Goal: Use online tool/utility: Utilize a website feature to perform a specific function

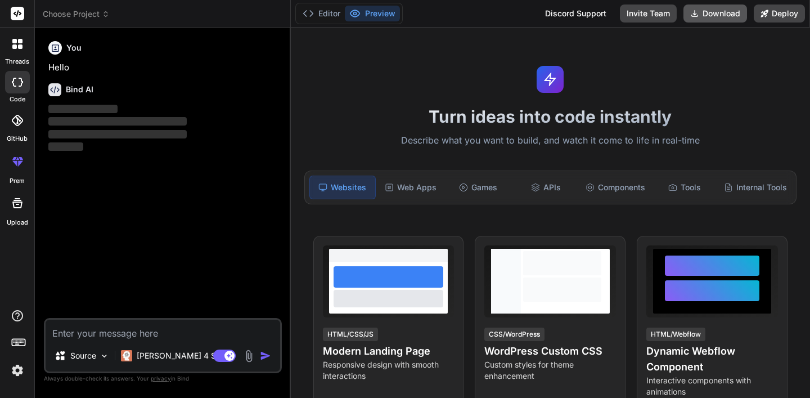
click at [721, 14] on button "Download" at bounding box center [716, 14] width 64 height 18
click at [705, 20] on button "Download" at bounding box center [716, 14] width 64 height 18
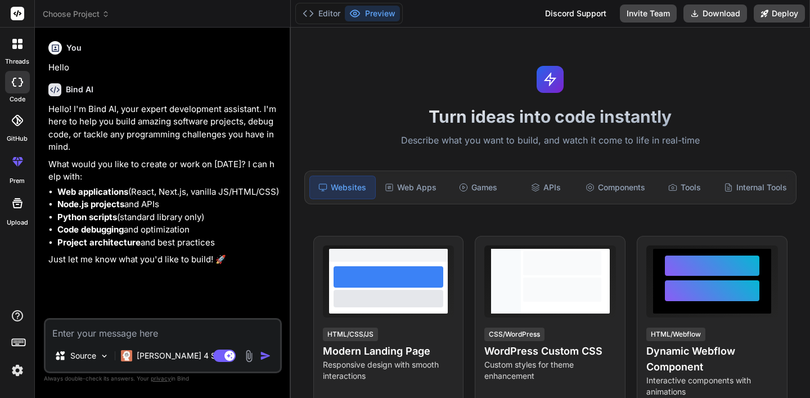
type textarea "x"
click at [111, 327] on textarea at bounding box center [163, 330] width 235 height 20
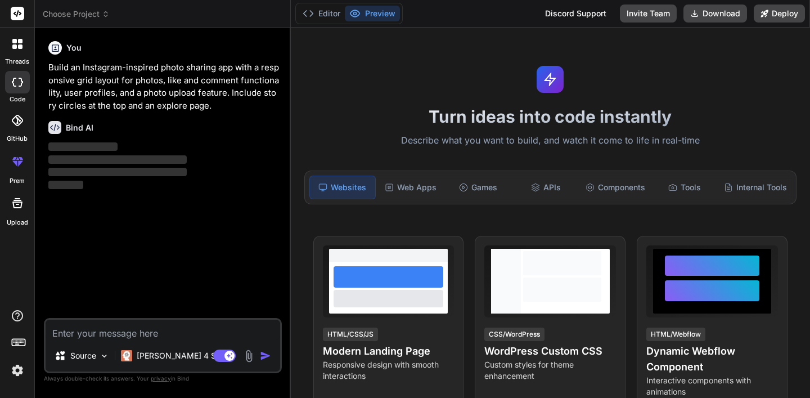
type textarea "x"
click at [119, 329] on textarea at bounding box center [163, 330] width 235 height 20
type textarea "i"
type textarea "x"
type textarea "I"
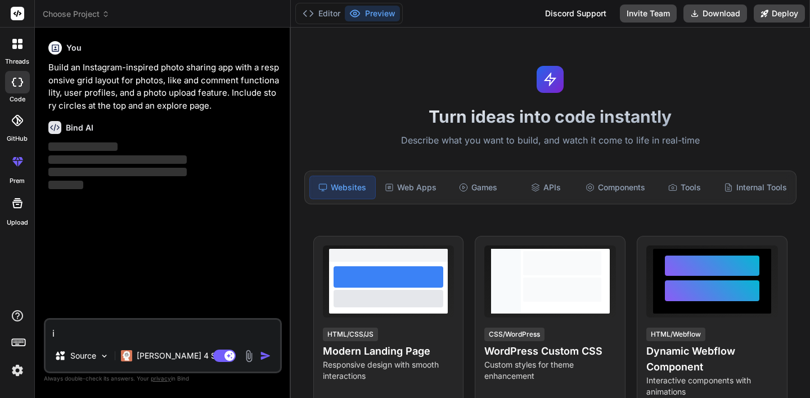
type textarea "x"
type textarea "I w"
type textarea "x"
type textarea "I wa"
type textarea "x"
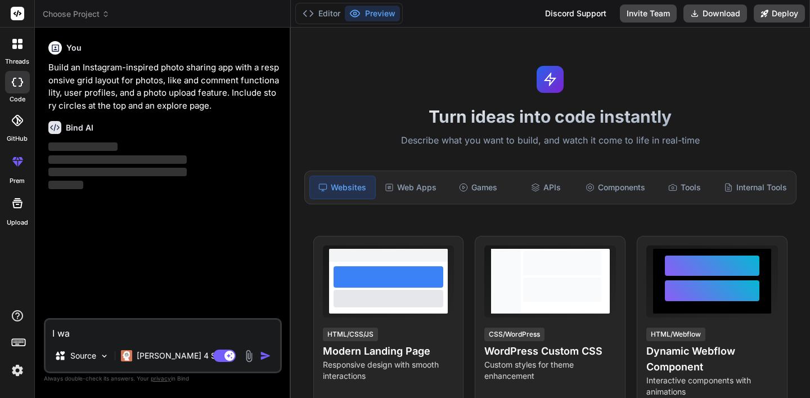
type textarea "I wan"
type textarea "x"
type textarea "I want"
type textarea "x"
type textarea "I wanted"
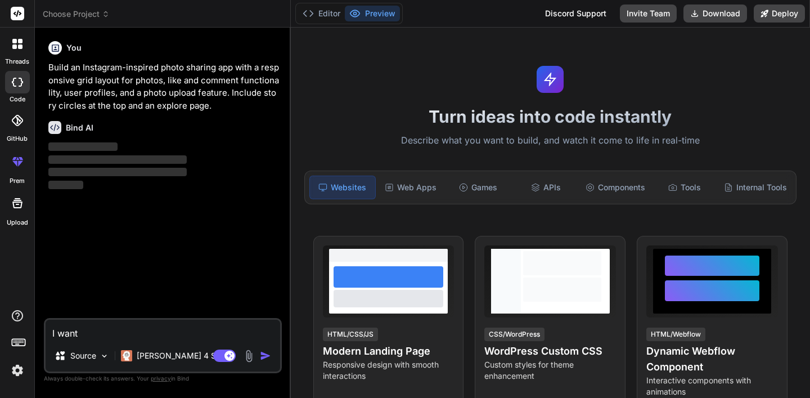
type textarea "x"
type textarea "I wanted t"
type textarea "x"
type textarea "I wanted to"
type textarea "x"
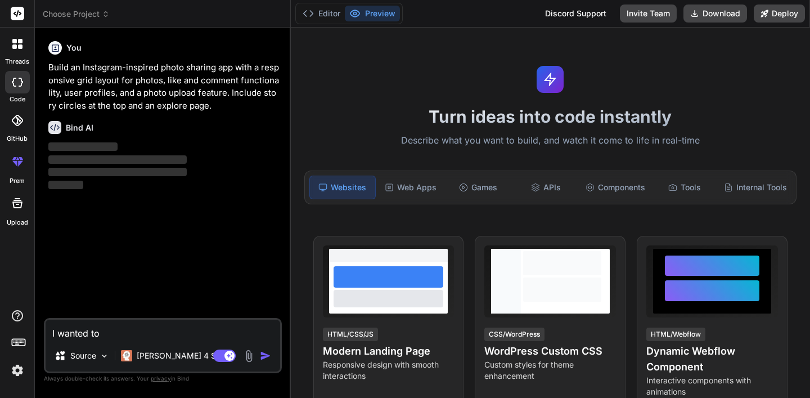
type textarea "I wanted to"
type textarea "x"
type textarea "I wanted to b"
type textarea "x"
type textarea "I wanted to bi"
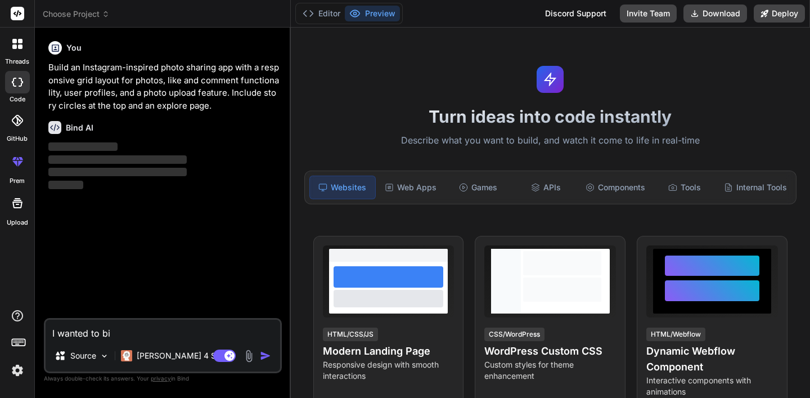
type textarea "x"
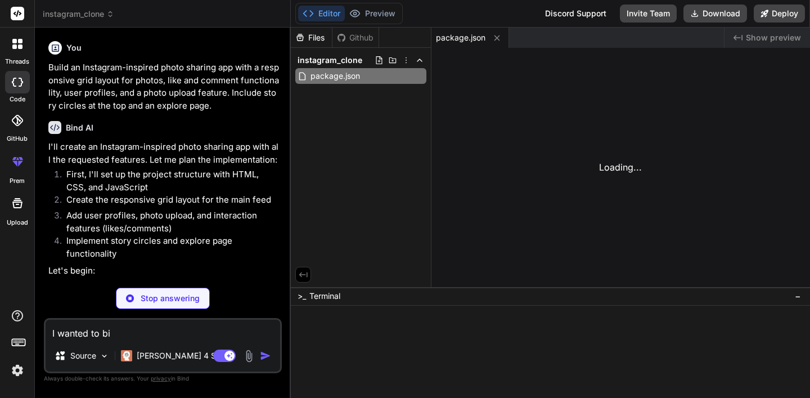
type textarea "<script src="app.js"></script> </body> </html>"
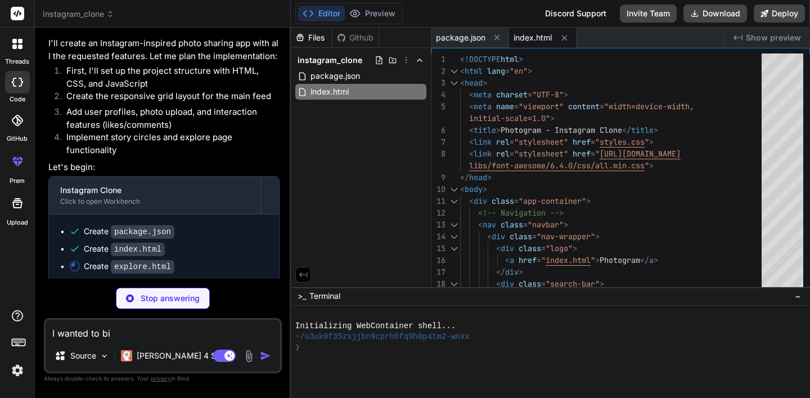
type textarea "I wanted to bi"
click at [165, 302] on p "Stop answering" at bounding box center [170, 298] width 59 height 11
type textarea "x"
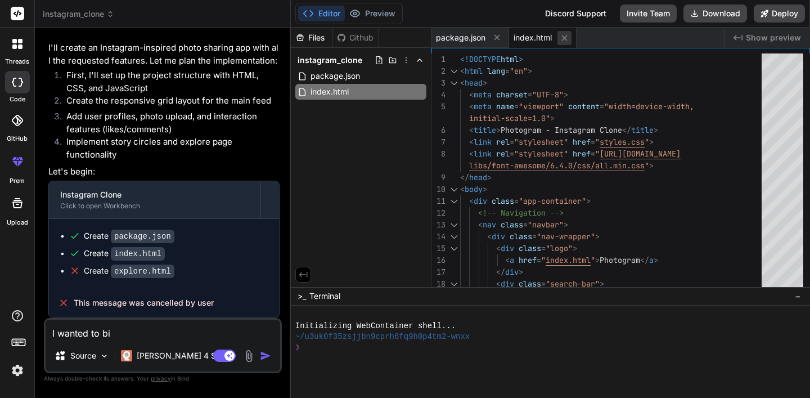
click at [566, 39] on icon at bounding box center [565, 38] width 6 height 6
type textarea "} }"
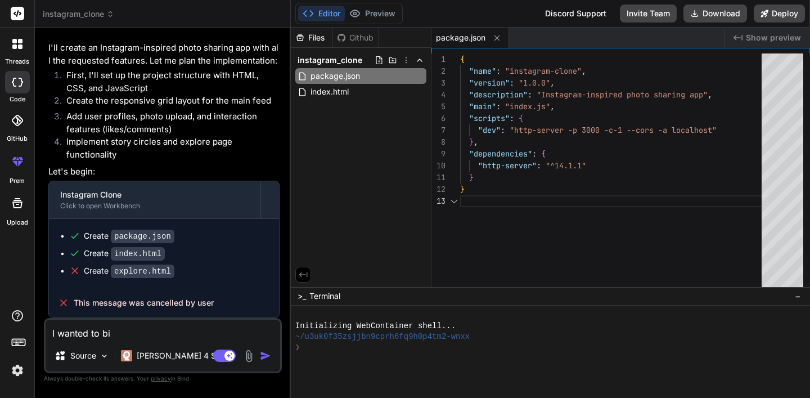
scroll to position [24, 0]
click at [498, 39] on icon at bounding box center [497, 38] width 10 height 10
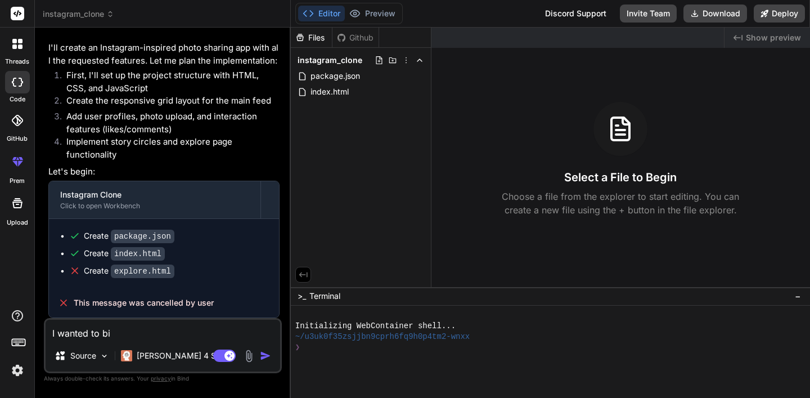
click at [141, 337] on textarea "I wanted to bi" at bounding box center [163, 330] width 235 height 20
type textarea "I wanted to b"
type textarea "x"
type textarea "I wanted to bc"
type textarea "x"
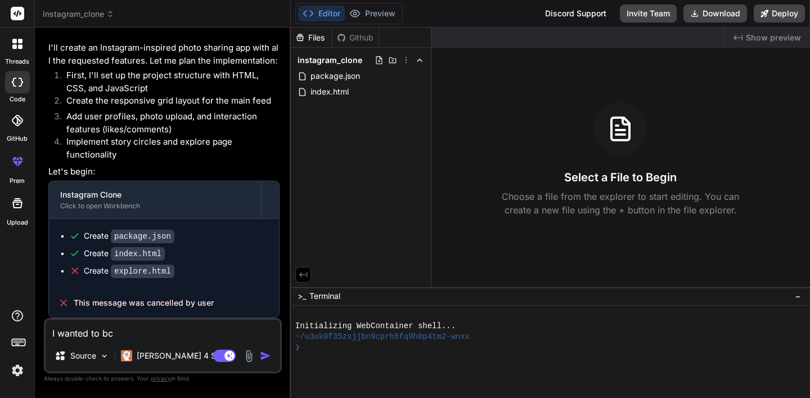
type textarea "I wanted to bcr"
type textarea "x"
type textarea "I wanted to bcre"
type textarea "x"
type textarea "I wanted to bcrea"
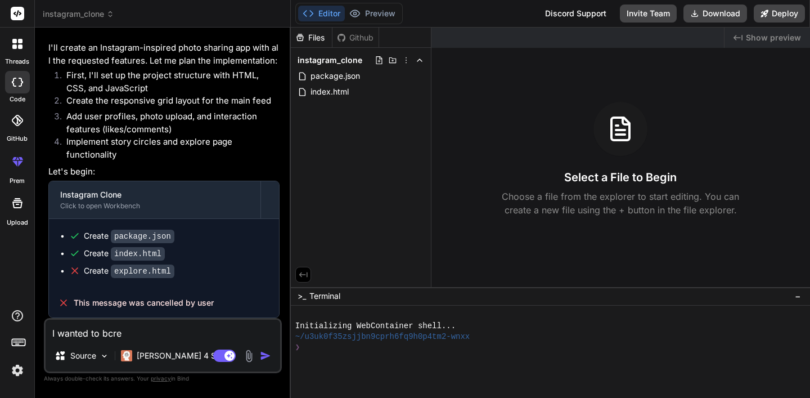
type textarea "x"
type textarea "I wanted to bcreat"
type textarea "x"
type textarea "I wanted to bcreate"
type textarea "x"
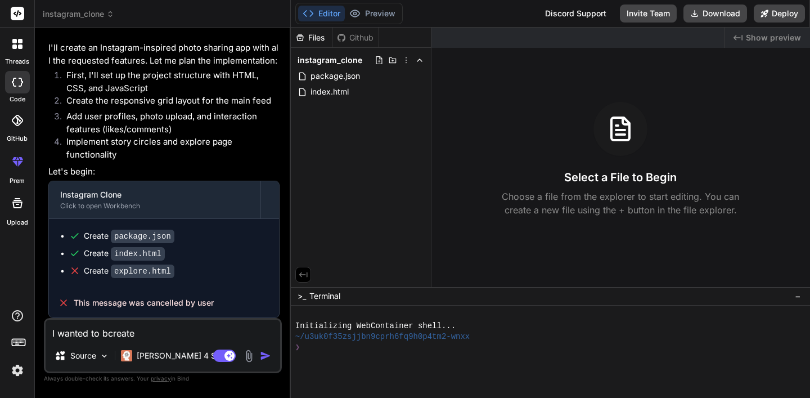
type textarea "I wanted to bcreate"
type textarea "x"
type textarea "I wanted to bcreate a"
type textarea "x"
type textarea "I wanted to bcreate a="
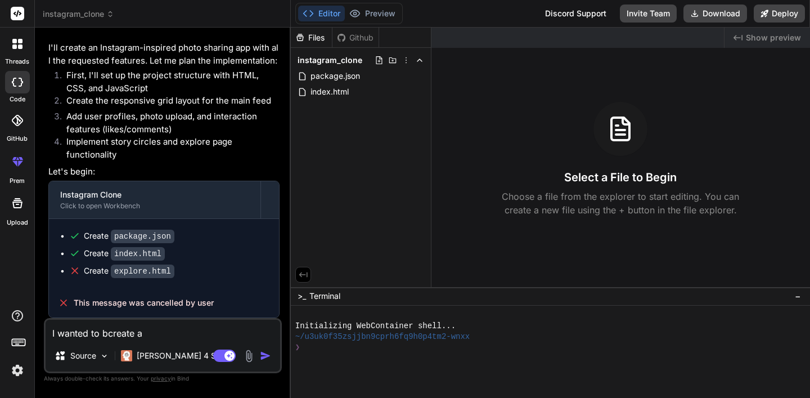
type textarea "x"
type textarea "I wanted to bcreate a"
type textarea "x"
type textarea "I wanted to bcreate"
type textarea "x"
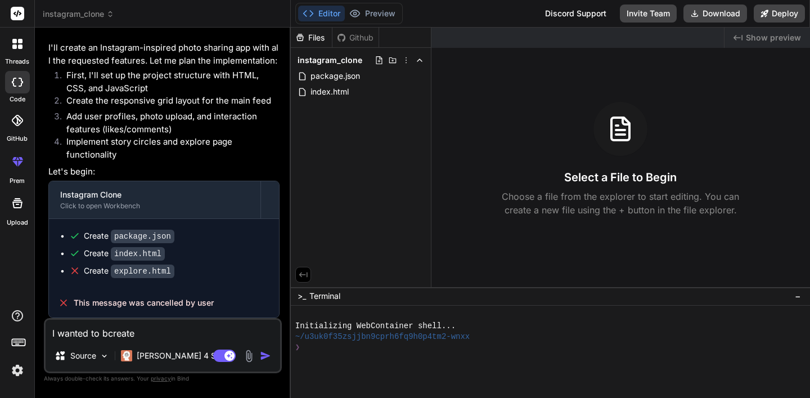
type textarea "I wanted to bcreate"
type textarea "x"
type textarea "I wanted to bcreat"
type textarea "x"
type textarea "I wanted to bcrea"
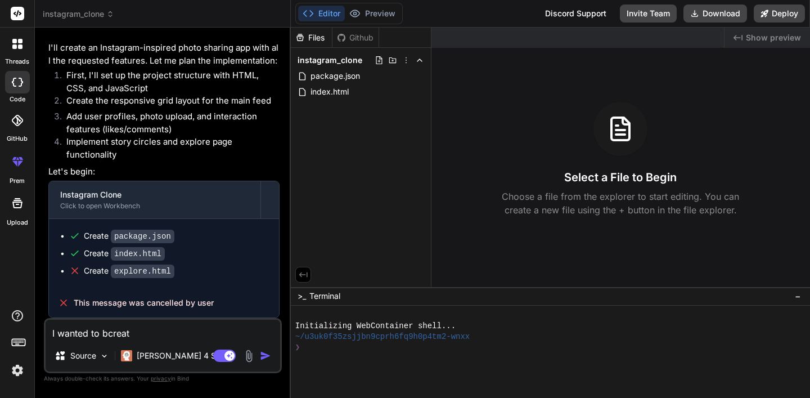
type textarea "x"
type textarea "I wanted to bcre"
type textarea "x"
type textarea "I wanted to bcr"
type textarea "x"
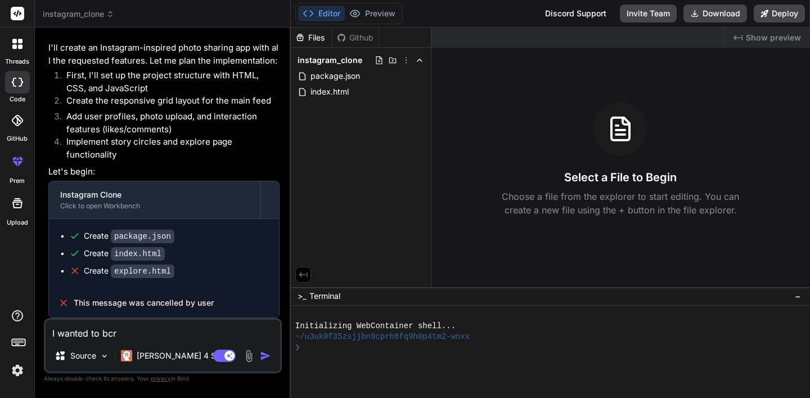
type textarea "I wanted to bc"
type textarea "x"
type textarea "I wanted to b"
type textarea "x"
type textarea "I wanted to"
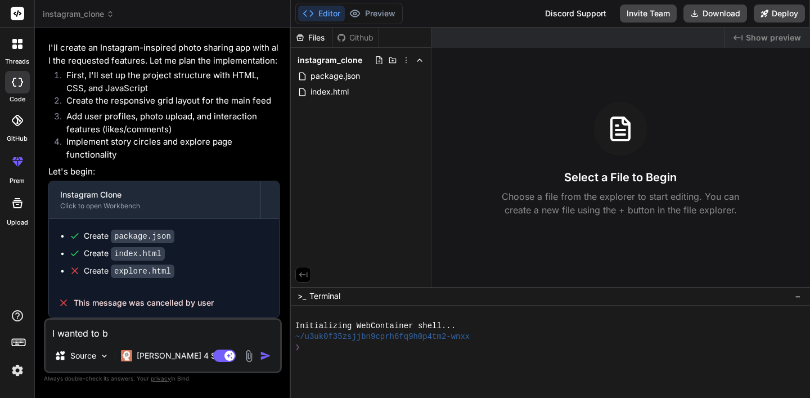
type textarea "x"
type textarea "I wanted to c"
type textarea "x"
type textarea "I wanted to cr"
type textarea "x"
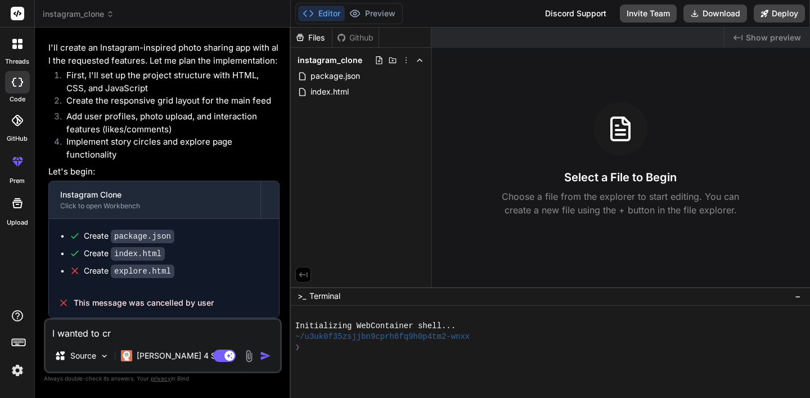
type textarea "I wanted to cre"
type textarea "x"
type textarea "I wanted to create"
type textarea "x"
type textarea "I wanted to create"
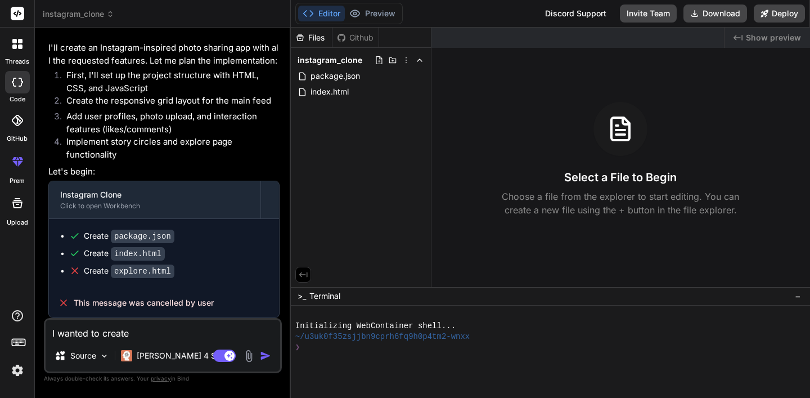
type textarea "x"
type textarea "I wanted to create a"
type textarea "x"
type textarea "I wanted to create an"
type textarea "x"
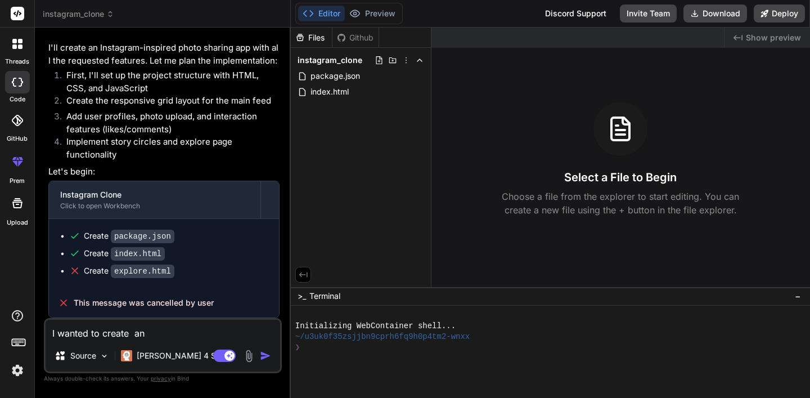
type textarea "I wanted to create an"
type textarea "x"
type textarea "I wanted to create an h"
type textarea "x"
type textarea "I wanted to create an ho"
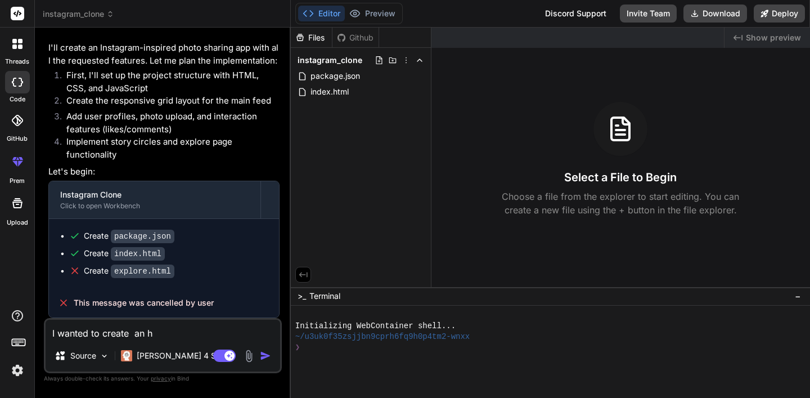
type textarea "x"
type textarea "I wanted to create an hot"
type textarea "x"
type textarea "I wanted to create an hote"
type textarea "x"
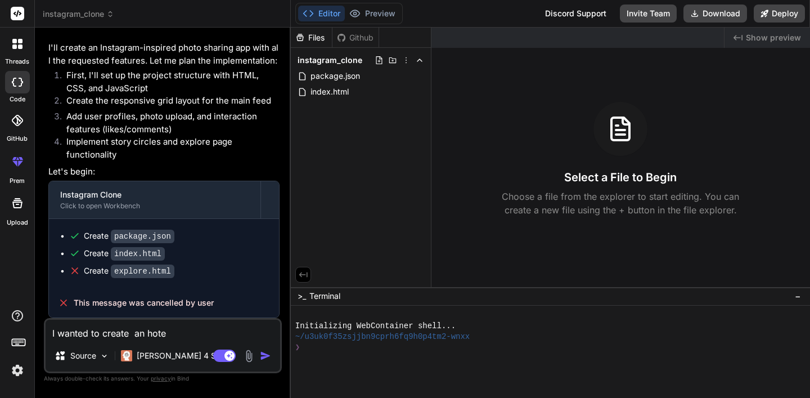
type textarea "I wanted to create an hotel"
type textarea "x"
type textarea "I wanted to create an hotel"
type textarea "x"
type textarea "I wanted to create an hotel m"
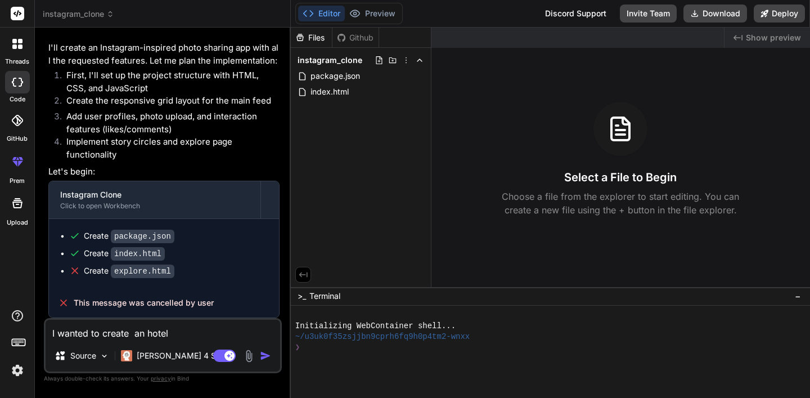
type textarea "x"
type textarea "I wanted to create an hotel ma"
type textarea "x"
type textarea "I wanted to create an hotel man"
type textarea "x"
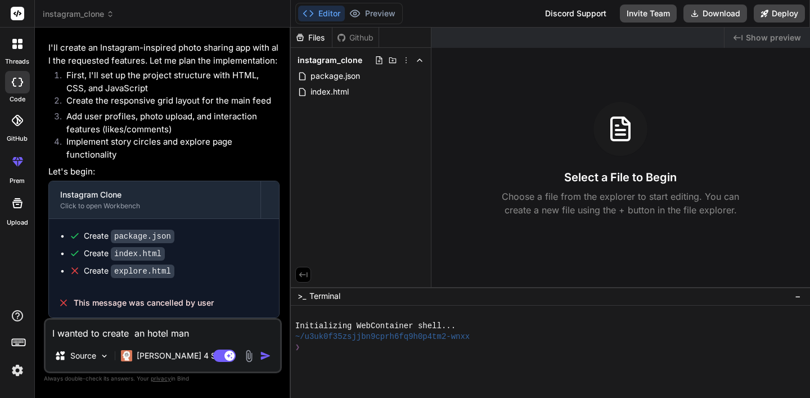
type textarea "I wanted to create an hotel management"
type textarea "x"
type textarea "I wanted to create an hotel management s"
type textarea "x"
type textarea "I wanted to create an hotel management system"
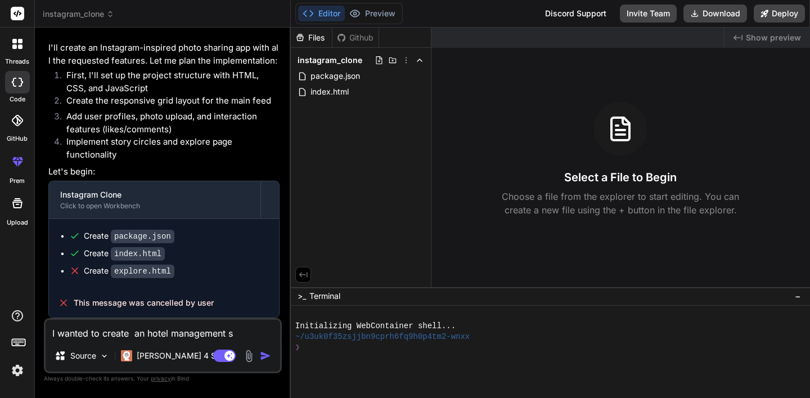
type textarea "x"
type textarea "I wanted to create an hotel management system U"
type textarea "x"
type textarea "I wanted to create an hotel management system Ui"
type textarea "x"
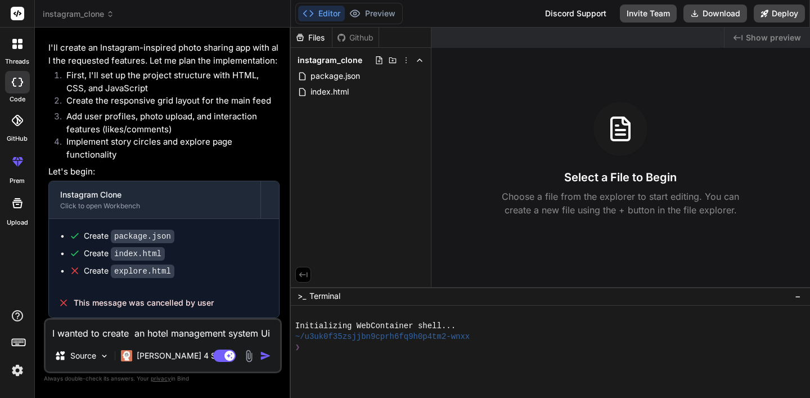
type textarea "I wanted to create an hotel management system Ui"
type textarea "x"
type textarea "I wanted to create an hotel management system Ui"
type textarea "x"
type textarea "I wanted to create an hotel management system U"
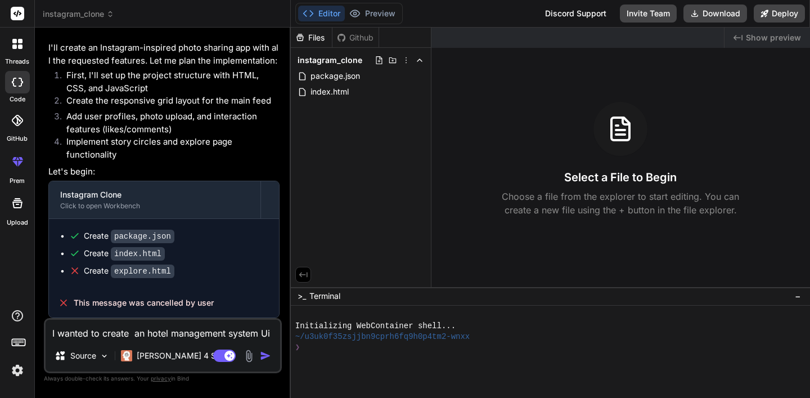
type textarea "x"
type textarea "I wanted to create an hotel management system UI"
type textarea "x"
type textarea "I wanted to create an hotel management system UI"
type textarea "x"
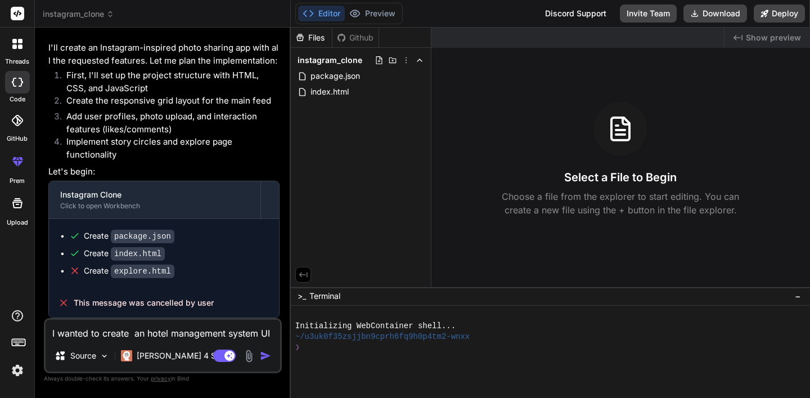
type textarea "I wanted to create an hotel management system UI"
type textarea "x"
type textarea "I wanted to create an hotel management system UI."
type textarea "x"
type textarea "I wanted to create an hotel management system UI."
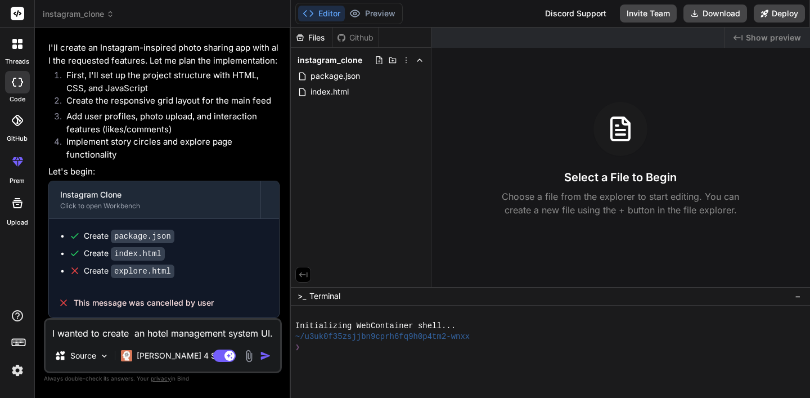
type textarea "x"
type textarea "I wanted to create an hotel management system UI. i"
type textarea "x"
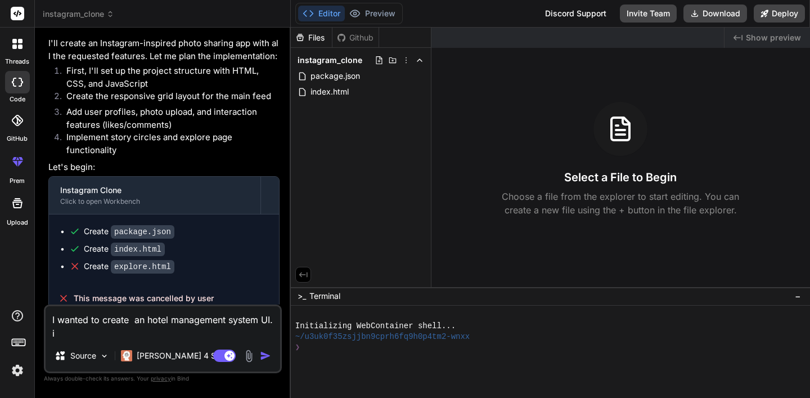
type textarea "I wanted to create an hotel management system UI. I"
type textarea "x"
type textarea "I wanted to create an hotel management system UI. I w"
type textarea "x"
type textarea "I wanted to create an hotel management system UI. I wi"
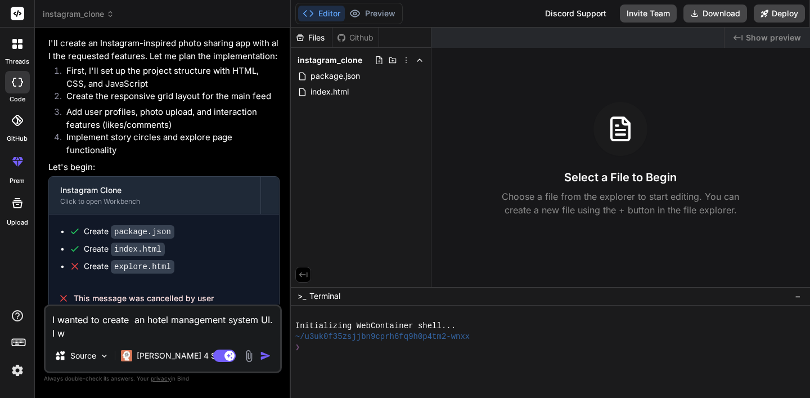
type textarea "x"
type textarea "I wanted to create an hotel management system UI. I wil"
type textarea "x"
type textarea "I wanted to create an hotel management system UI. I will"
type textarea "x"
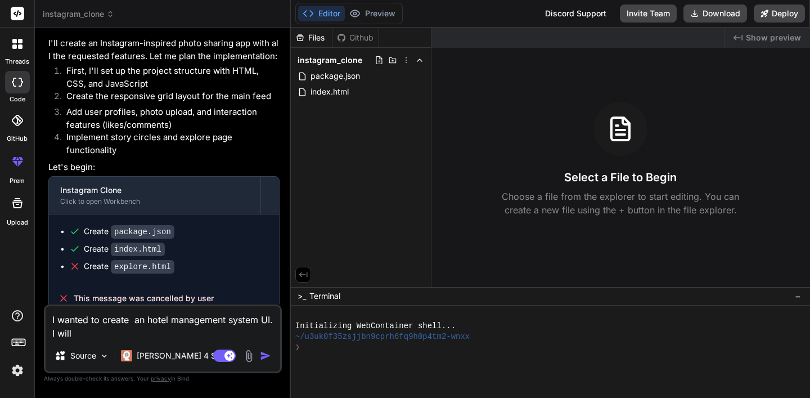
type textarea "I wanted to create an hotel management system UI. I will"
type textarea "x"
type textarea "I wanted to create an hotel management system UI. I will b"
type textarea "x"
type textarea "I wanted to create an hotel management system UI. I will be"
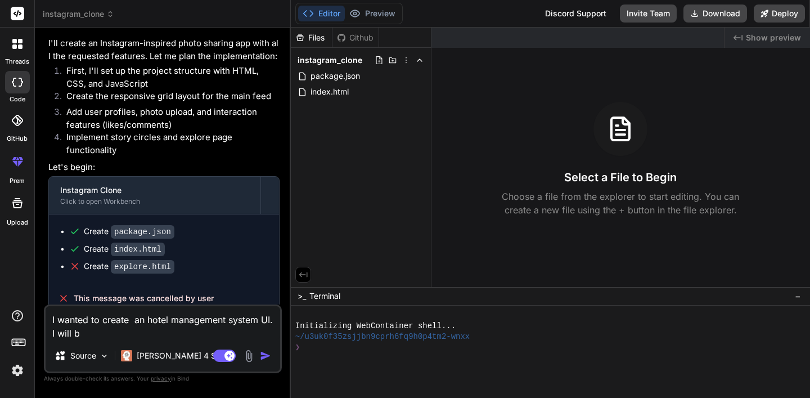
type textarea "x"
type textarea "I wanted to create an hotel management system UI. I will be"
type textarea "x"
type textarea "I wanted to create an hotel management system UI. I will be w"
type textarea "x"
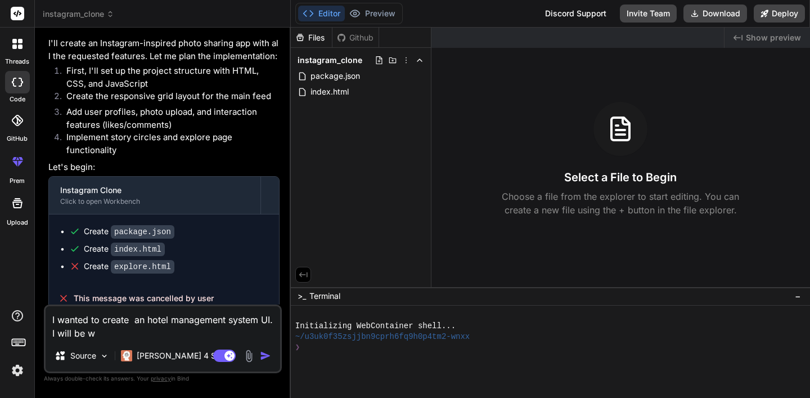
type textarea "I wanted to create an hotel management system UI. I will be wo"
type textarea "x"
type textarea "I wanted to create an hotel management system UI. I will be wor"
type textarea "x"
type textarea "I wanted to create an hotel management system UI. I will be work"
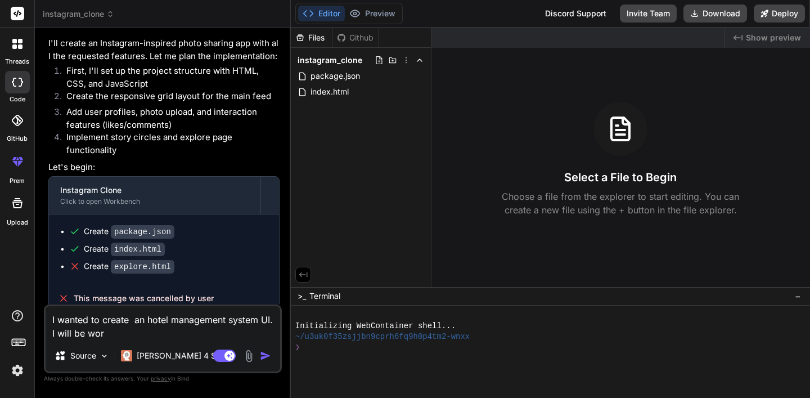
type textarea "x"
type textarea "I wanted to create an hotel management system UI. I will be worki"
type textarea "x"
type textarea "I wanted to create an hotel management system UI. I will be workin"
type textarea "x"
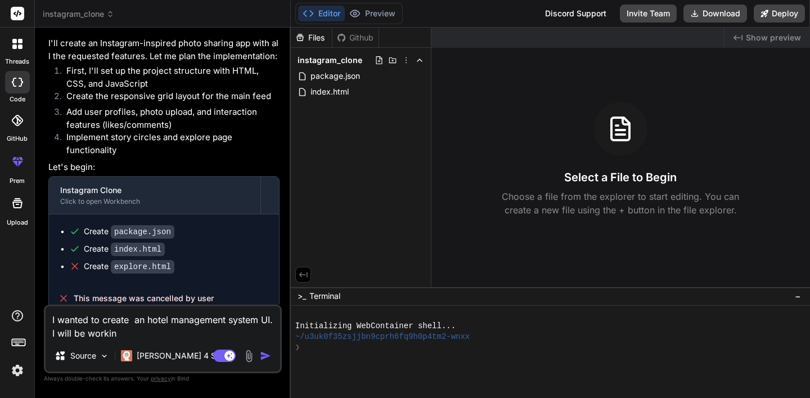
type textarea "I wanted to create an hotel management system UI. I will be working"
type textarea "x"
type textarea "I wanted to create an hotel management system UI. I will be working"
type textarea "x"
type textarea "I wanted to create an hotel management system UI. I will be working w"
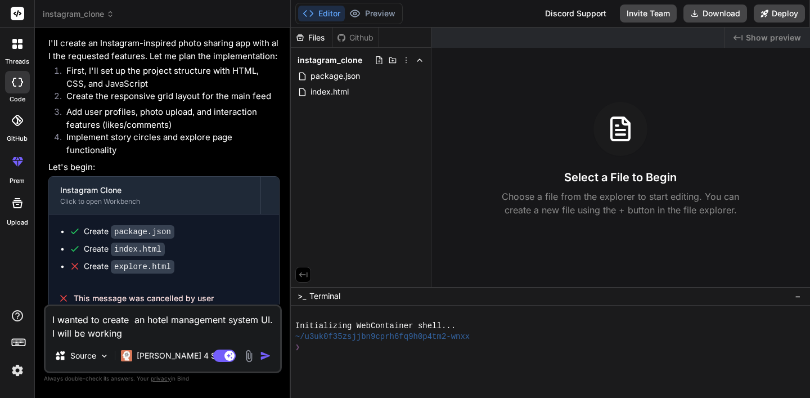
type textarea "x"
type textarea "I wanted to create an hotel management system UI. I will be working"
type textarea "x"
type textarea "I wanted to create an hotel management system UI. I will be working o"
type textarea "x"
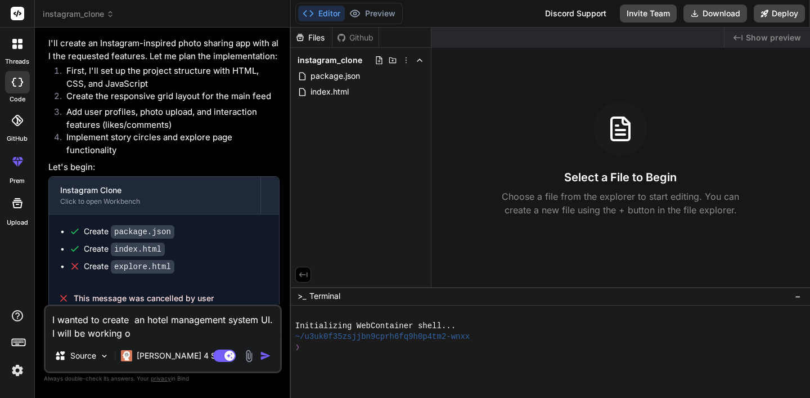
type textarea "I wanted to create an hotel management system UI. I will be working on"
type textarea "x"
type textarea "I wanted to create an hotel management system UI. I will be working on"
type textarea "x"
type textarea "I wanted to create an hotel management system UI. I will be working on t"
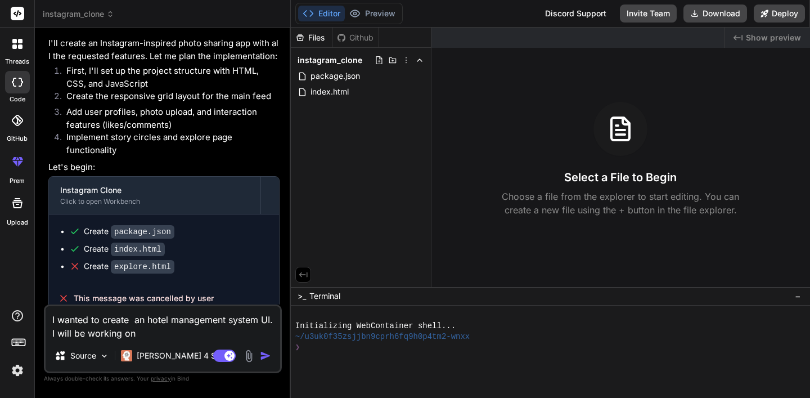
type textarea "x"
type textarea "I wanted to create an hotel management system UI. I will be working on th"
type textarea "x"
type textarea "I wanted to create an hotel management system UI. I will be working on the"
type textarea "x"
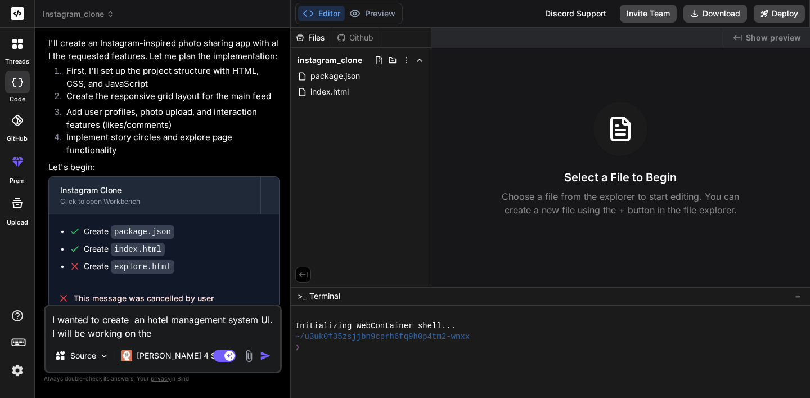
type textarea "I wanted to create an hotel management system UI. I will be working on the"
type textarea "x"
type textarea "I wanted to create an hotel management system UI. I will be working on the b"
type textarea "x"
type textarea "I wanted to create an hotel management system UI. I will be working on the ba"
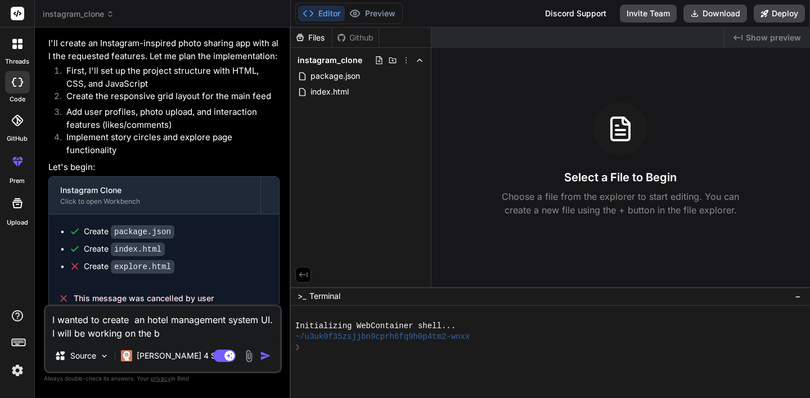
type textarea "x"
type textarea "I wanted to create an hotel management system UI. I will be working on the bac"
type textarea "x"
type textarea "I wanted to create an hotel management system UI. I will be working on the back"
type textarea "x"
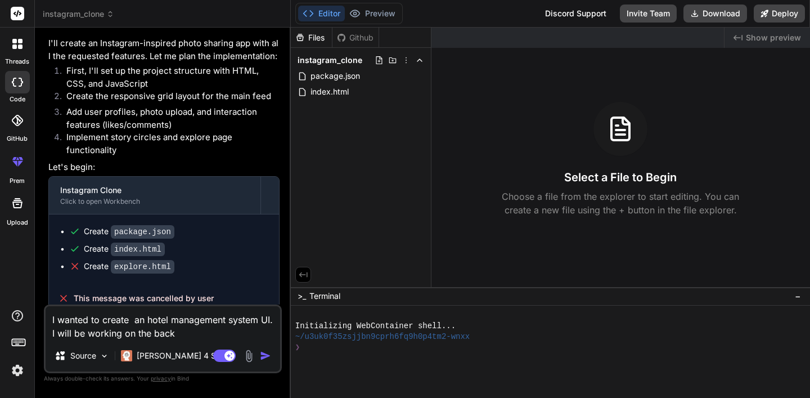
type textarea "I wanted to create an hotel management system UI. I will be working on the back"
type textarea "x"
type textarea "I wanted to create an hotel management system UI. I will be working on the back…"
type textarea "x"
type textarea "I wanted to create an hotel management system UI. I will be working on the back…"
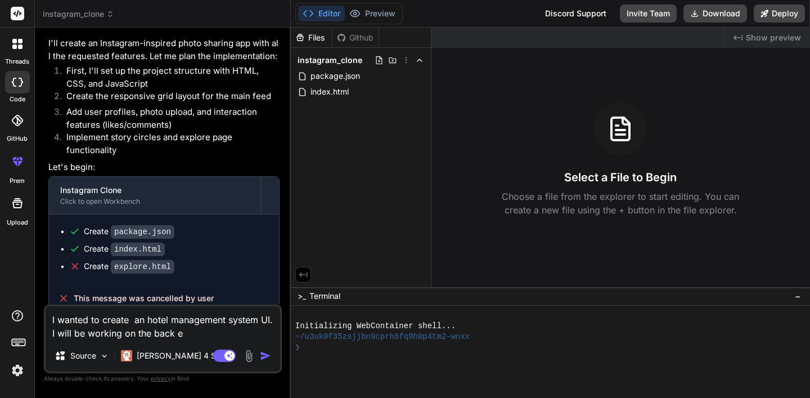
type textarea "x"
type textarea "I wanted to create an hotel management system UI. I will be working on the back…"
type textarea "x"
type textarea "I wanted to create an hotel management system UI. I will be working on the back…"
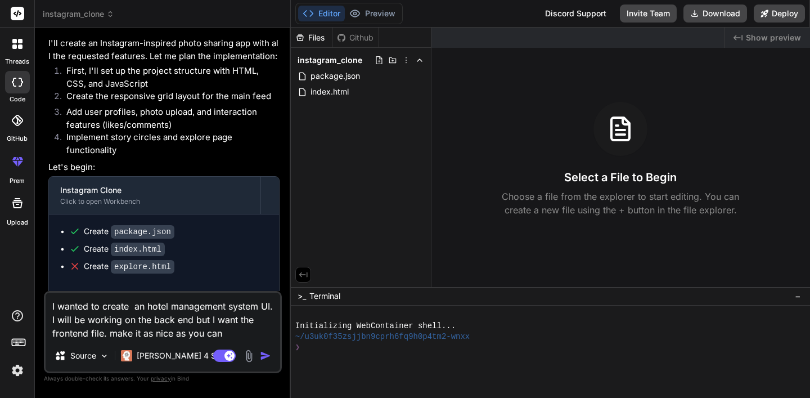
click at [226, 333] on textarea "I wanted to create an hotel management system UI. I will be working on the back…" at bounding box center [163, 316] width 235 height 47
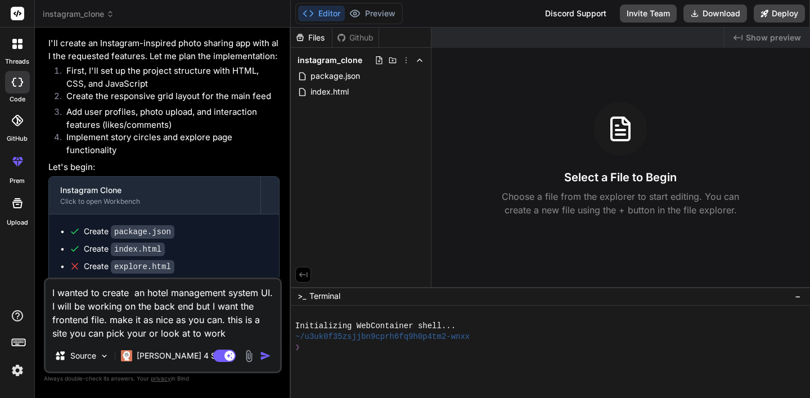
paste textarea "https://www.kempinski.com/en/"
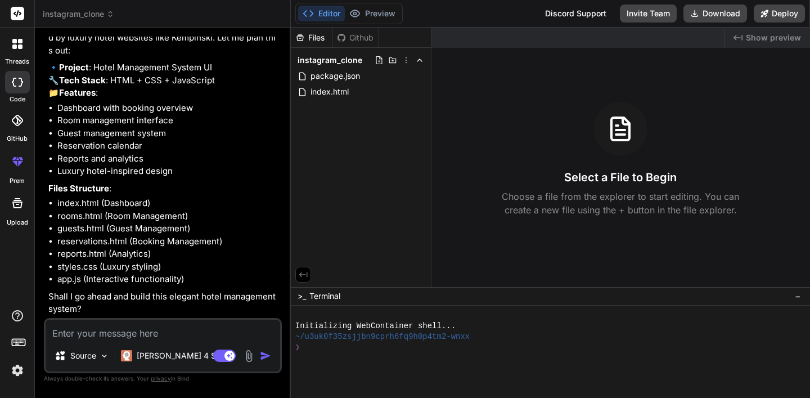
scroll to position [514, 0]
click at [123, 335] on textarea at bounding box center [163, 330] width 235 height 20
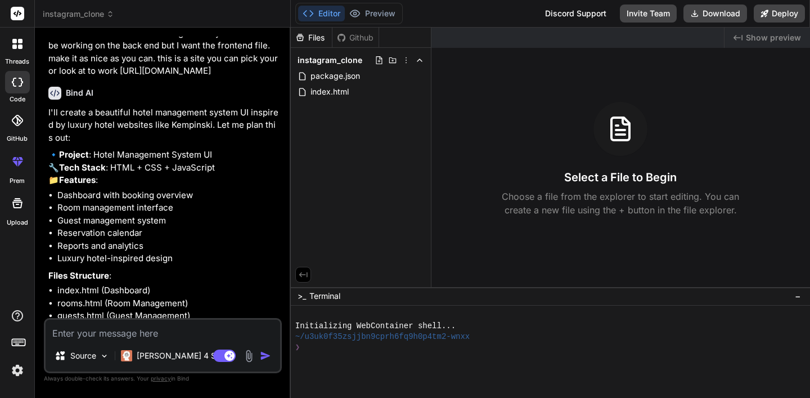
scroll to position [405, 0]
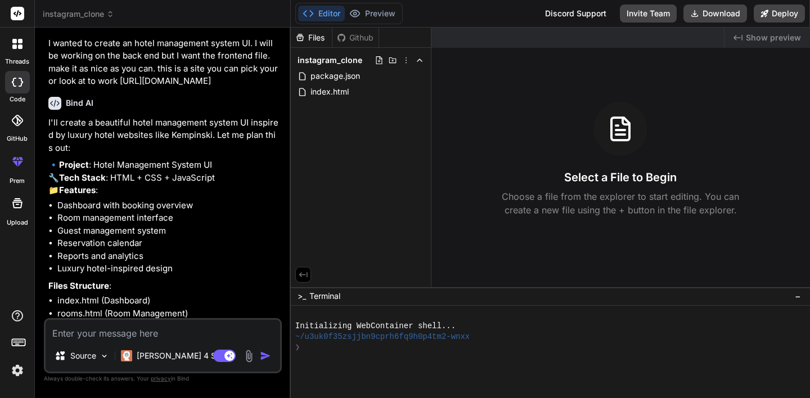
click at [158, 325] on textarea at bounding box center [163, 330] width 235 height 20
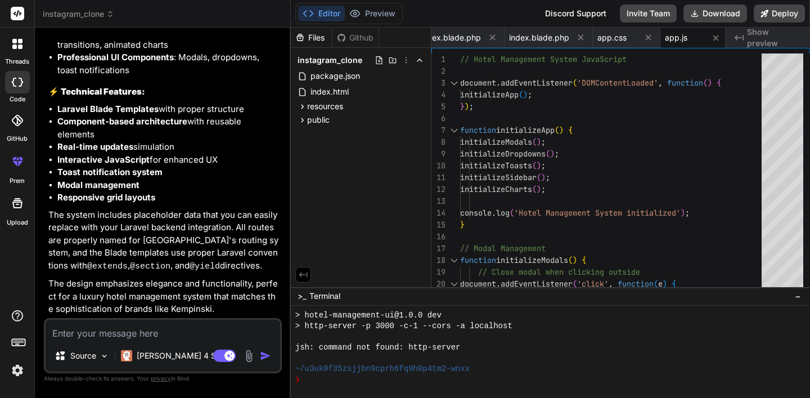
scroll to position [0, 0]
click at [456, 35] on span "index.blade.php" at bounding box center [451, 37] width 60 height 11
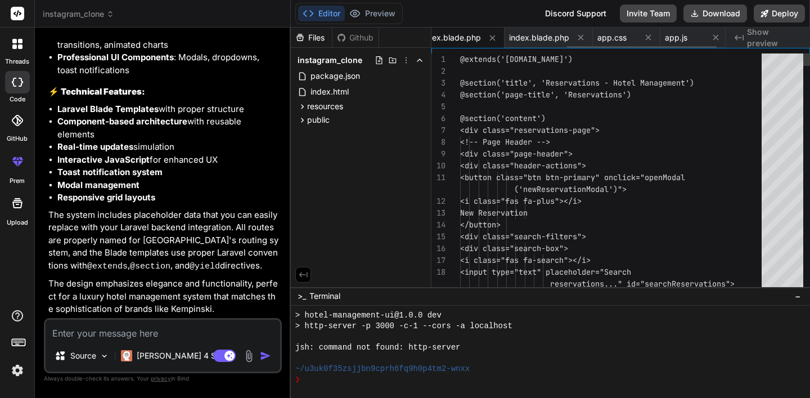
scroll to position [0, 267]
click at [370, 106] on div "resources" at bounding box center [360, 107] width 131 height 14
click at [350, 122] on div "views" at bounding box center [366, 121] width 122 height 14
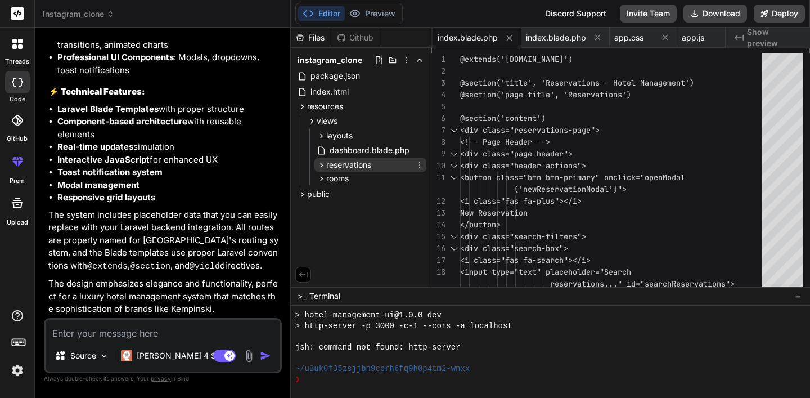
click at [339, 164] on span "reservations" at bounding box center [348, 164] width 45 height 11
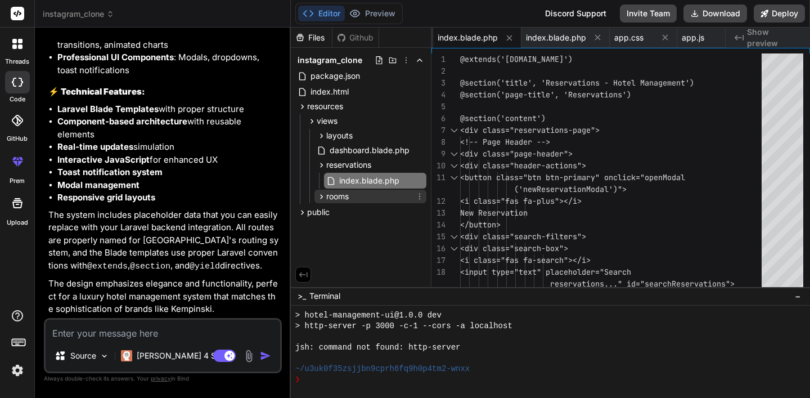
click at [344, 196] on span "rooms" at bounding box center [337, 196] width 23 height 11
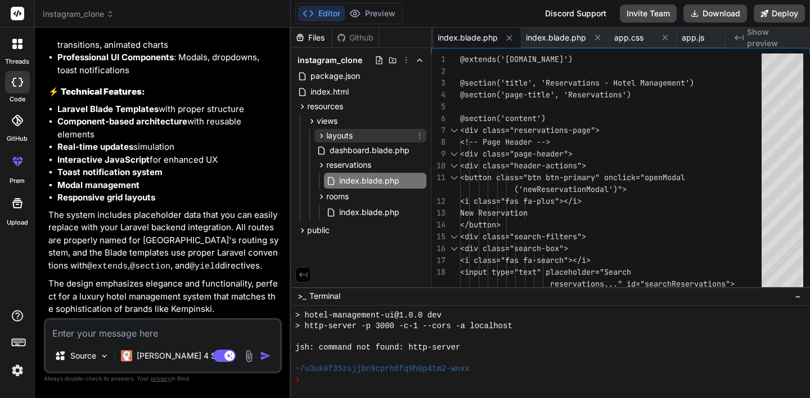
click at [342, 136] on span "layouts" at bounding box center [339, 135] width 26 height 11
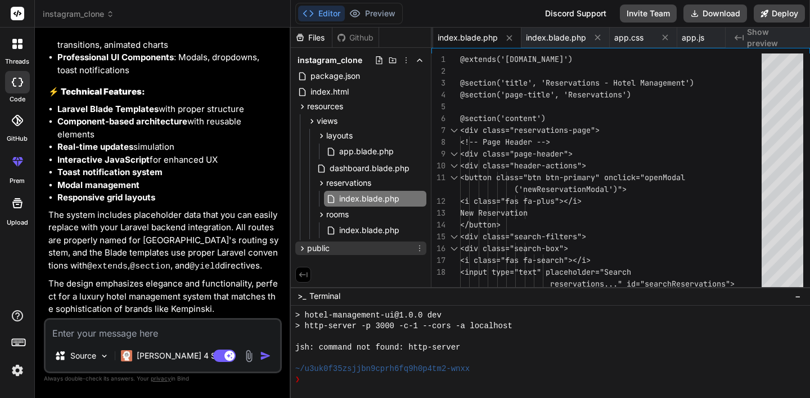
click at [337, 248] on div "public" at bounding box center [360, 248] width 131 height 14
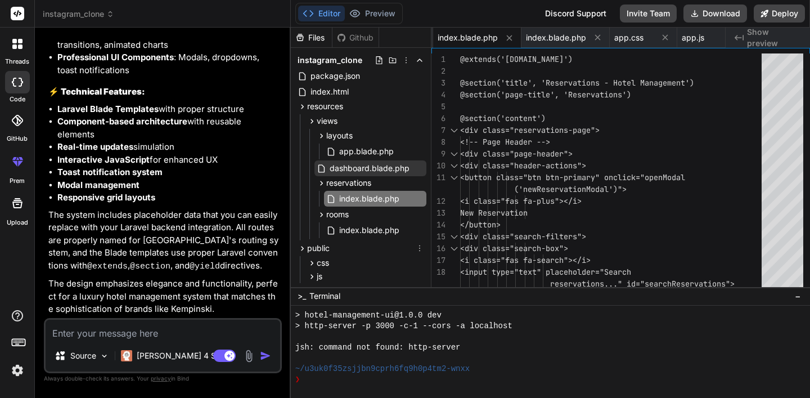
scroll to position [0, 0]
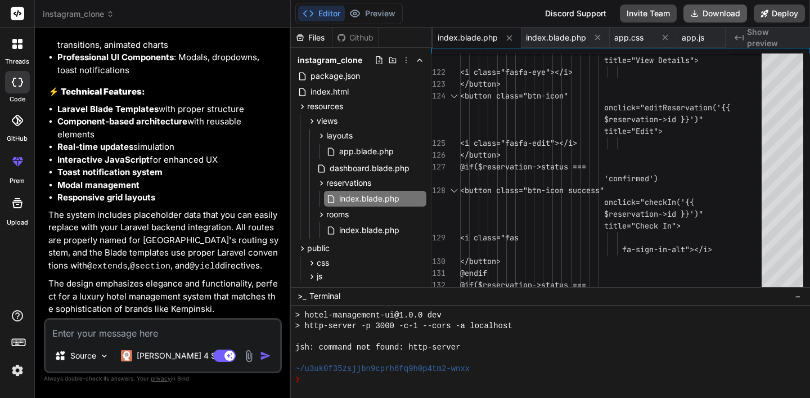
click at [720, 20] on button "Download" at bounding box center [716, 14] width 64 height 18
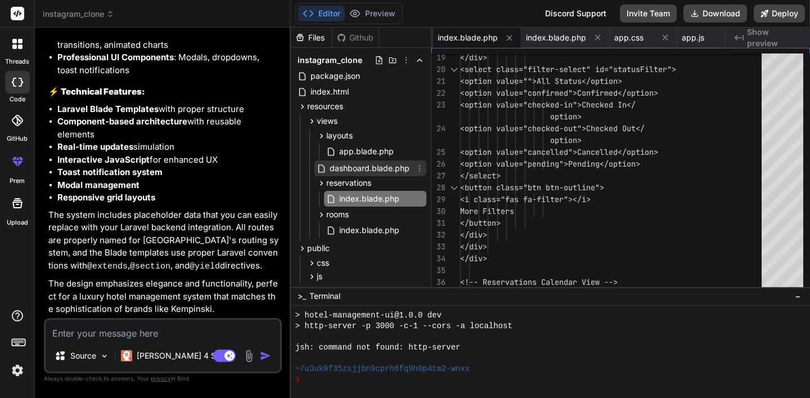
click at [355, 171] on span "dashboard.blade.php" at bounding box center [370, 169] width 82 height 14
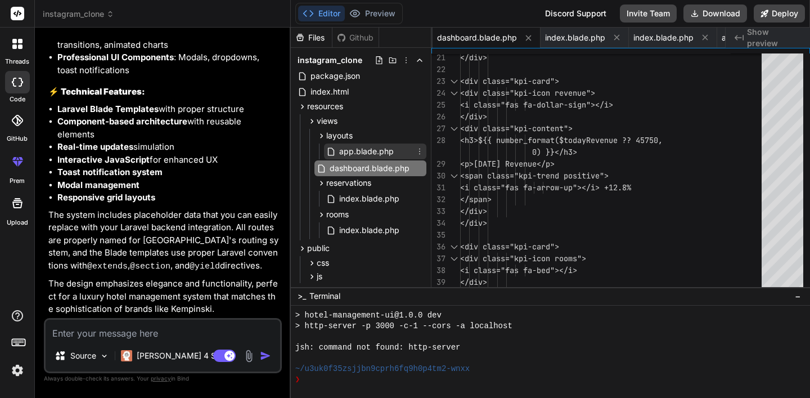
click at [351, 153] on span "app.blade.php" at bounding box center [366, 152] width 57 height 14
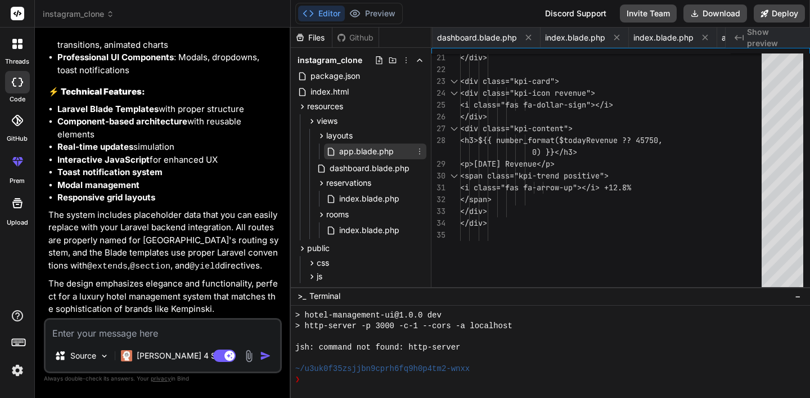
scroll to position [0, 78]
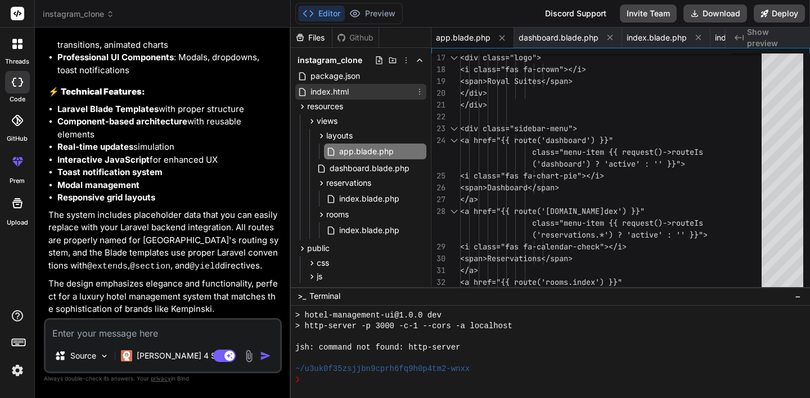
click at [329, 91] on span "index.html" at bounding box center [330, 92] width 41 height 14
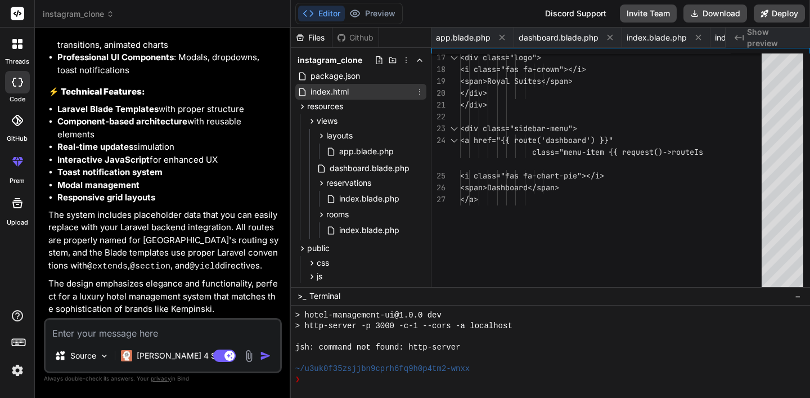
scroll to position [0, 351]
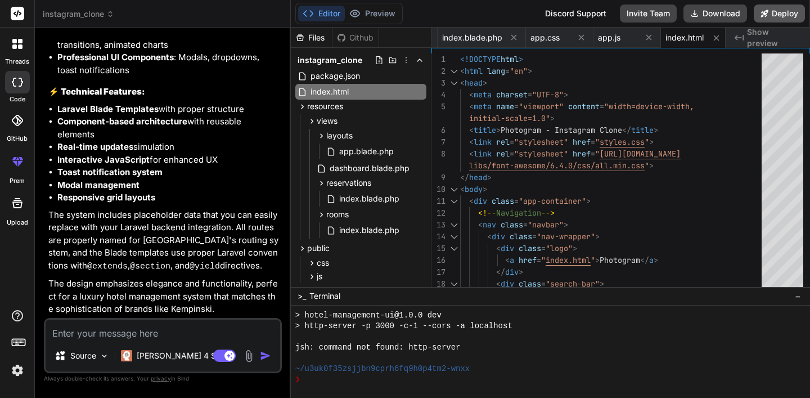
click at [791, 20] on button "Deploy" at bounding box center [779, 14] width 51 height 18
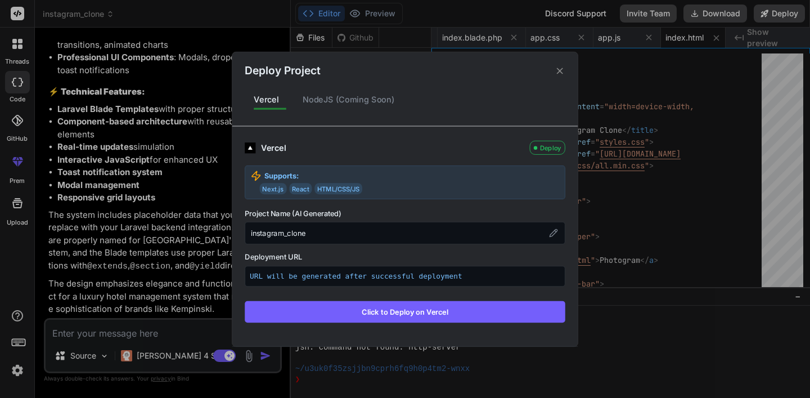
scroll to position [0, 0]
click at [443, 313] on button "Click to Deploy on Vercel" at bounding box center [405, 311] width 321 height 21
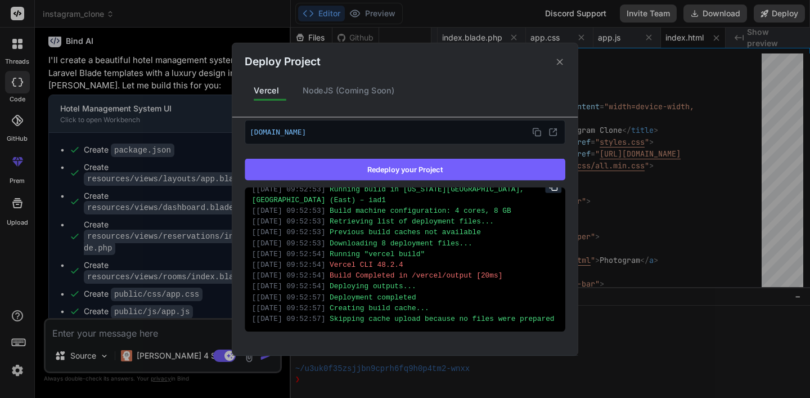
scroll to position [1, 0]
click at [539, 133] on icon at bounding box center [536, 131] width 9 height 9
click at [559, 59] on icon at bounding box center [560, 61] width 11 height 11
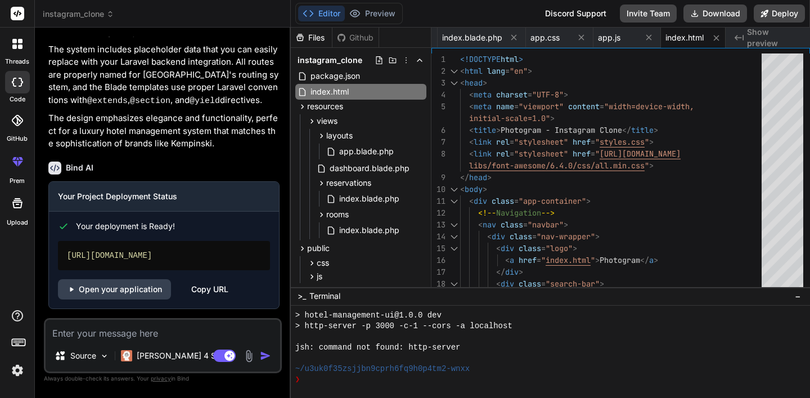
scroll to position [1903, 0]
click at [207, 293] on div "Copy URL" at bounding box center [209, 289] width 37 height 20
